Goal: Find specific page/section: Find specific page/section

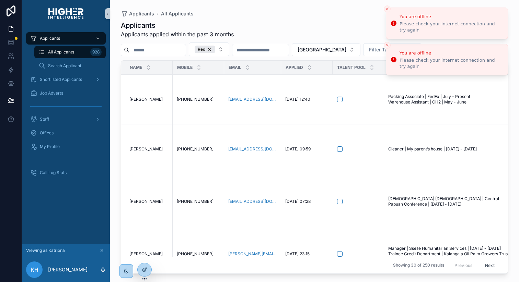
scroll to position [353, 458]
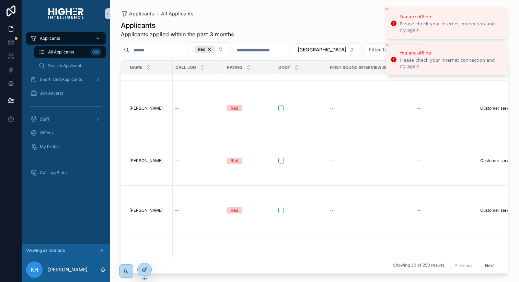
click at [387, 10] on icon "Close toast" at bounding box center [387, 9] width 4 height 4
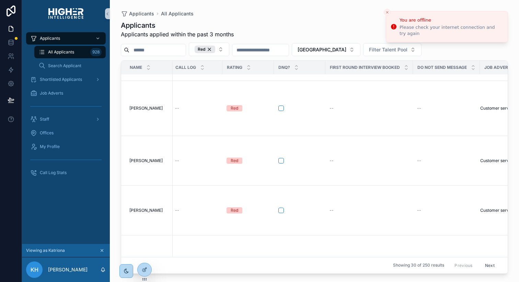
click at [102, 251] on icon at bounding box center [102, 250] width 5 height 5
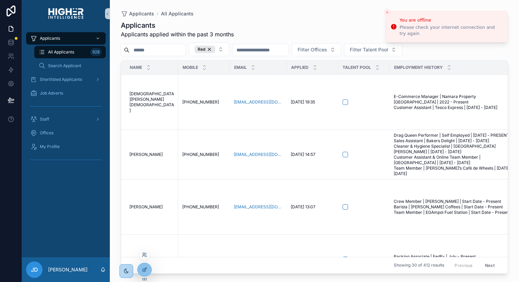
click at [143, 250] on div at bounding box center [144, 255] width 11 height 11
click at [146, 255] on icon at bounding box center [144, 255] width 5 height 5
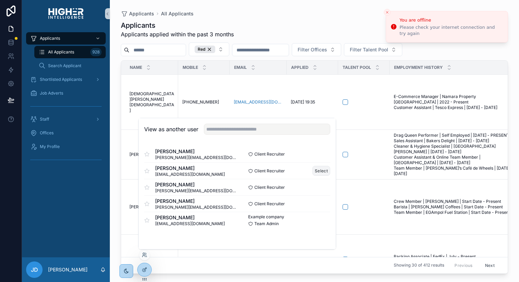
click at [321, 172] on button "Select" at bounding box center [321, 171] width 18 height 10
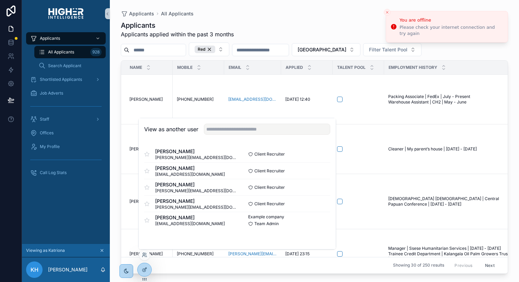
click at [260, 22] on div "Applicants Applicants applied within the past 3 months New Recruiting" at bounding box center [314, 30] width 387 height 18
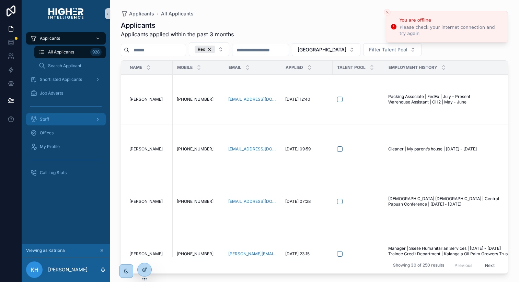
click at [60, 121] on div "Staff" at bounding box center [65, 119] width 71 height 11
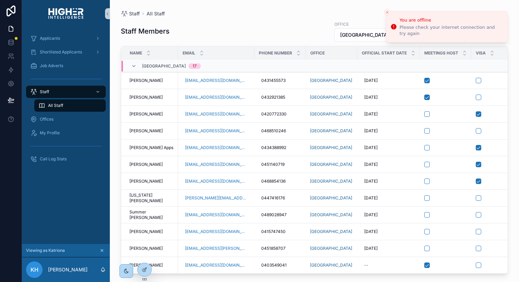
scroll to position [84, 119]
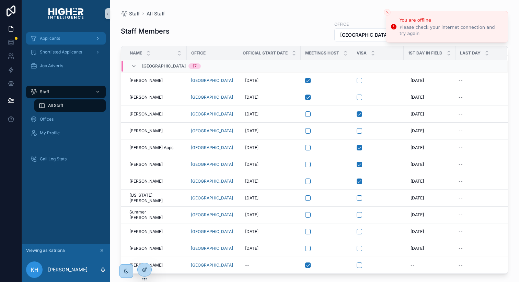
click at [59, 38] on span "Applicants" at bounding box center [50, 38] width 20 height 5
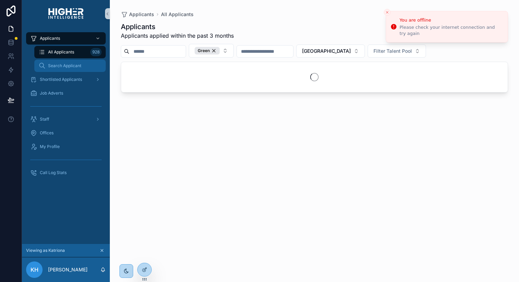
click at [65, 65] on span "Search Applicant" at bounding box center [64, 65] width 33 height 5
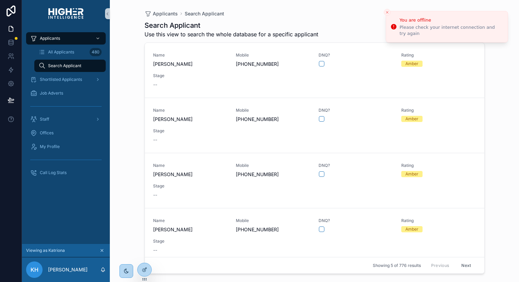
click at [386, 11] on icon "Close toast" at bounding box center [387, 12] width 4 height 4
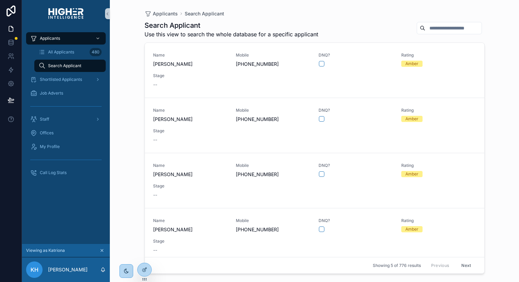
click at [429, 27] on input "text" at bounding box center [453, 28] width 56 height 10
click at [81, 52] on div "All Applicants 480" at bounding box center [69, 52] width 63 height 11
